Goal: Task Accomplishment & Management: Manage account settings

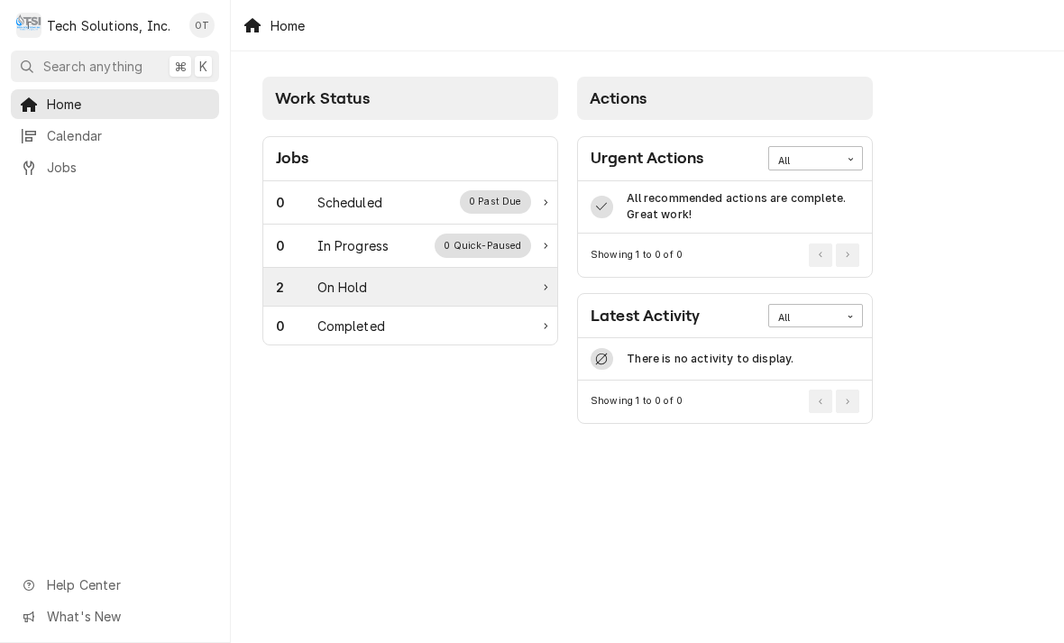
click at [332, 284] on div "On Hold" at bounding box center [343, 287] width 51 height 19
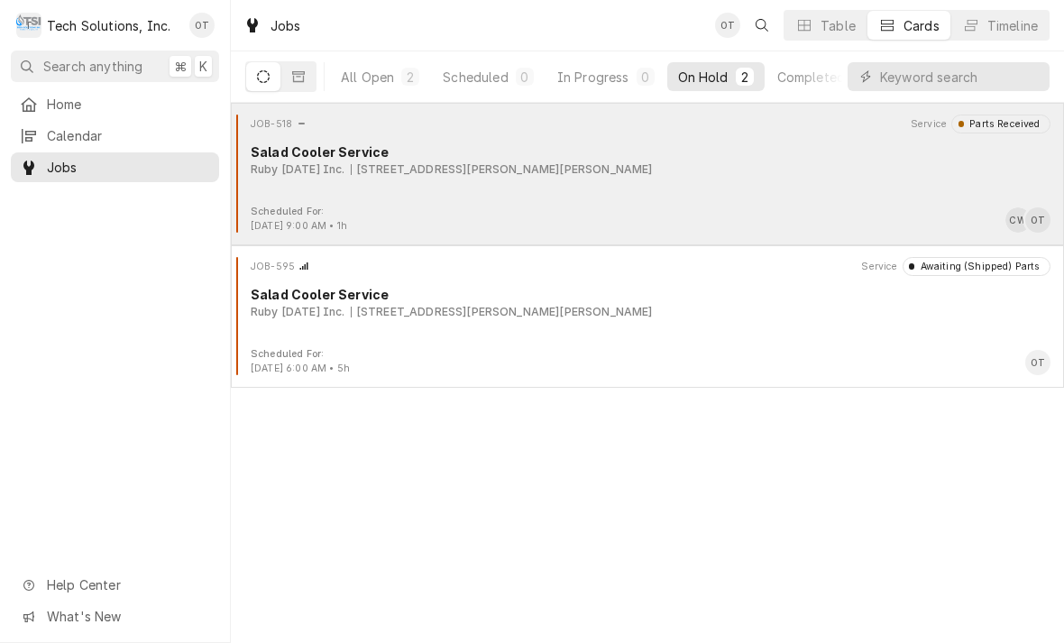
click at [354, 176] on div "Ruby Tuesday Inc. 2082 Harper Rd, Beckley, WV 25801" at bounding box center [651, 169] width 800 height 16
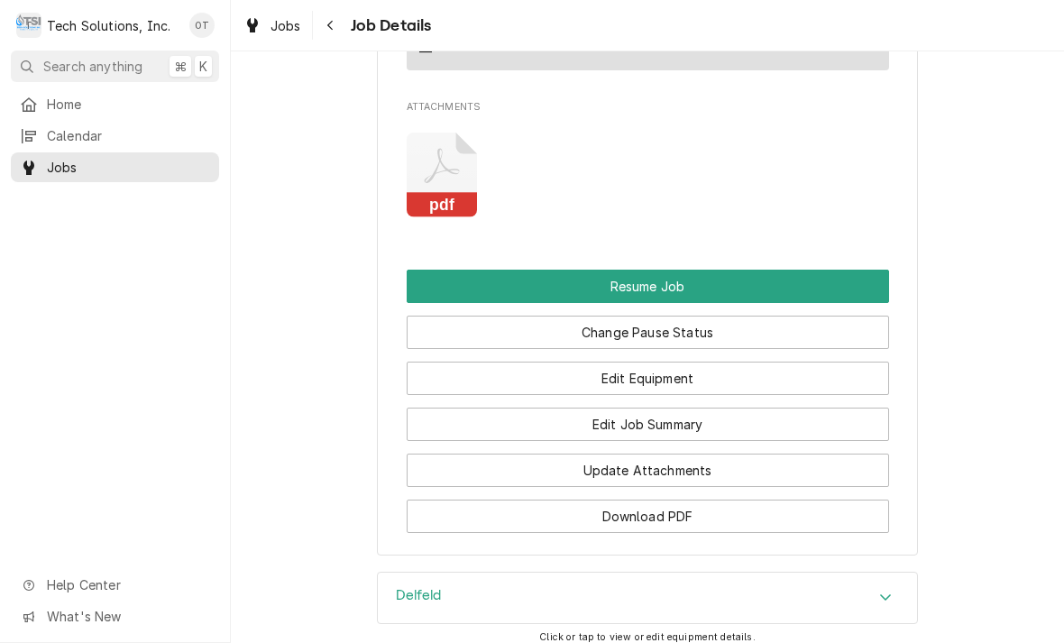
scroll to position [2073, 0]
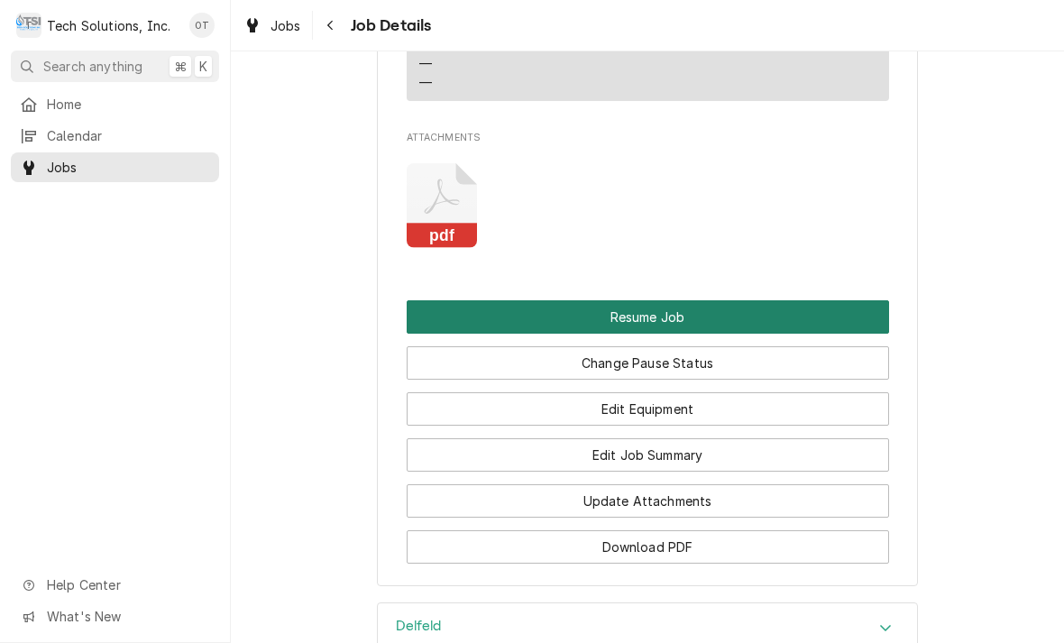
click at [631, 300] on button "Resume Job" at bounding box center [648, 316] width 483 height 33
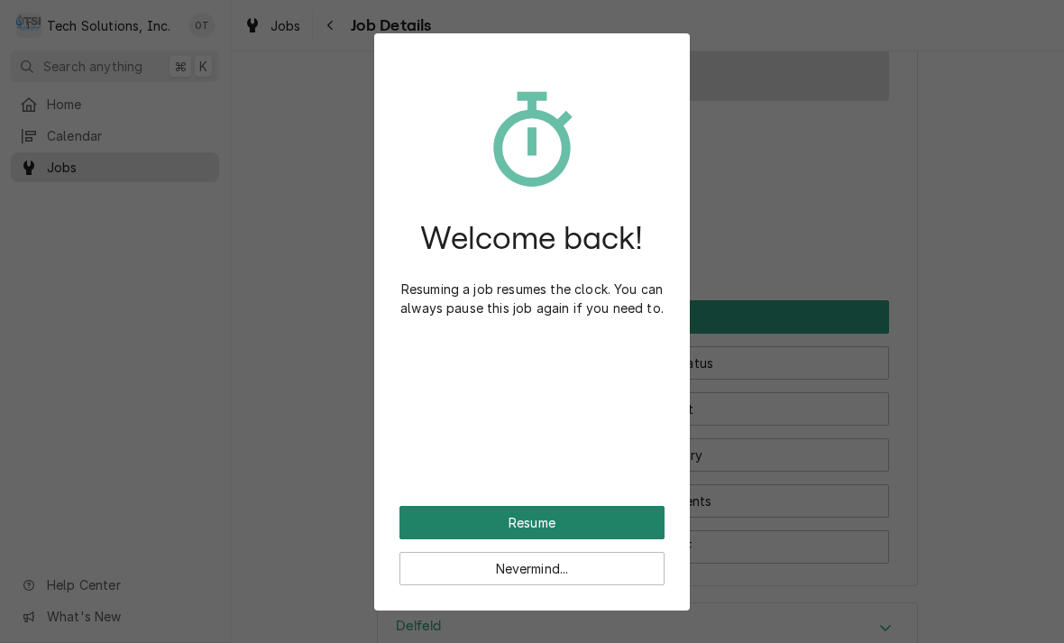
click at [529, 508] on button "Resume" at bounding box center [532, 522] width 265 height 33
